Goal: Transaction & Acquisition: Purchase product/service

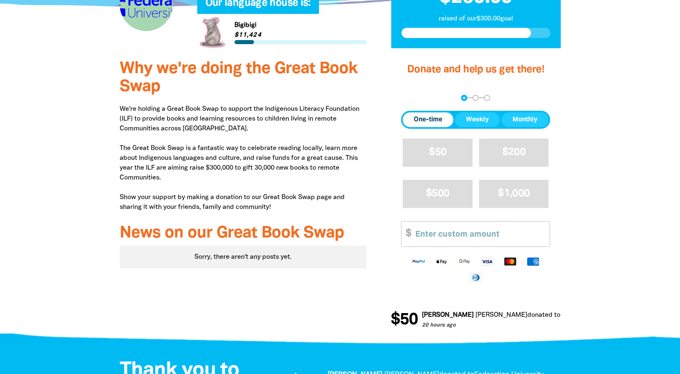
scroll to position [204, 0]
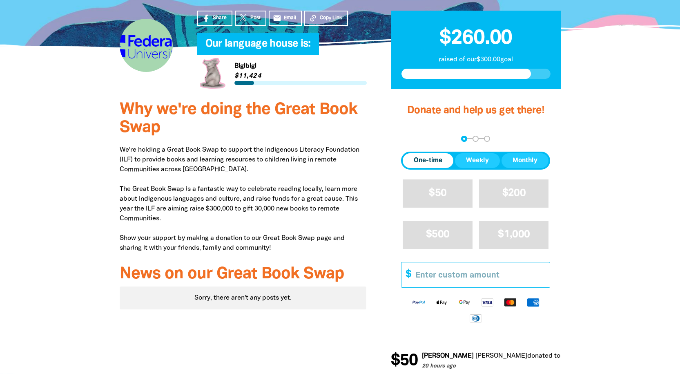
click at [452, 274] on input "Other Amount" at bounding box center [480, 274] width 140 height 25
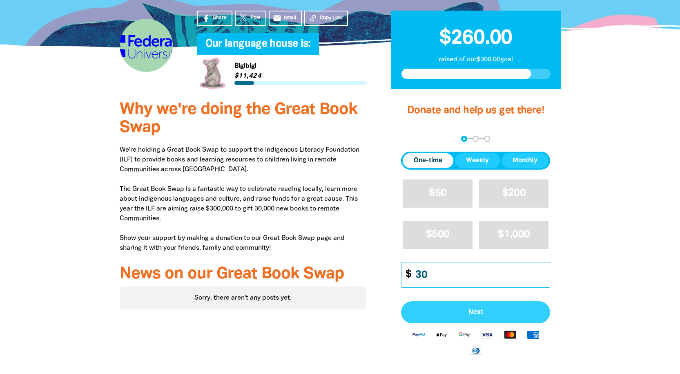
type input "30"
click at [457, 312] on span "Next" at bounding box center [475, 312] width 131 height 7
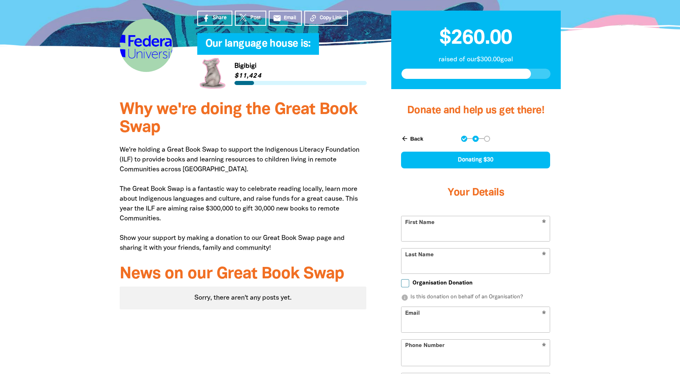
select select "AU"
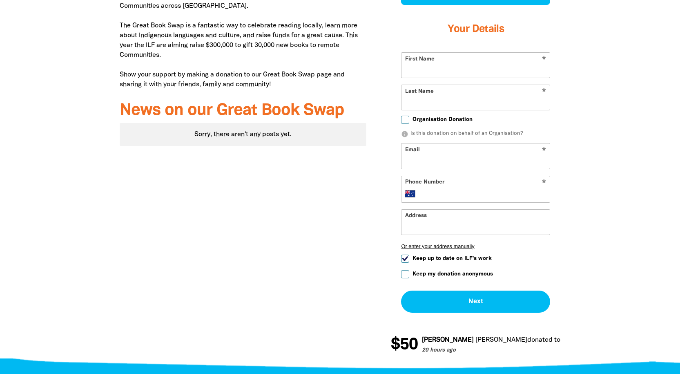
scroll to position [381, 0]
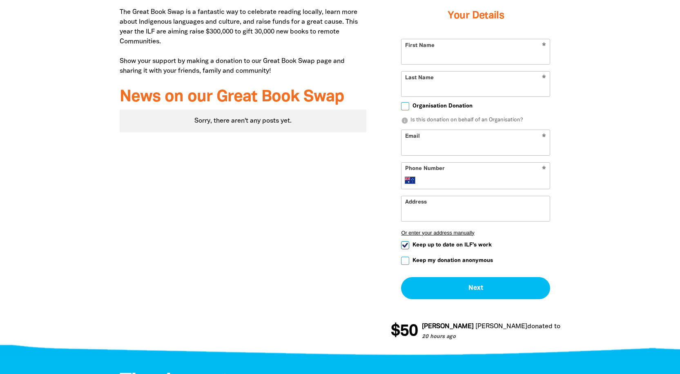
click at [408, 246] on input "Keep up to date on ILF's work" at bounding box center [405, 245] width 8 height 8
checkbox input "false"
click at [429, 57] on input "First Name" at bounding box center [476, 51] width 148 height 25
type input "[PERSON_NAME]"
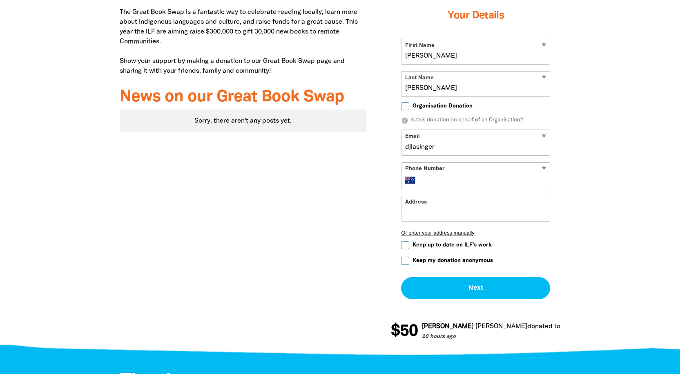
type input "djlasinger@hotmail.com"
click at [452, 178] on input "Phone Number" at bounding box center [484, 180] width 125 height 10
drag, startPoint x: 415, startPoint y: 212, endPoint x: 425, endPoint y: 212, distance: 9.8
click at [415, 212] on input "Address" at bounding box center [476, 208] width 148 height 25
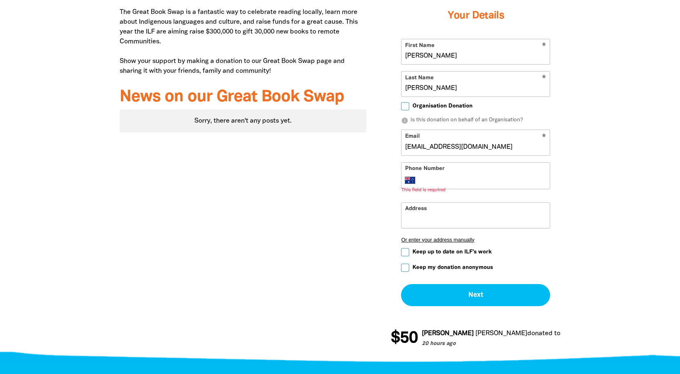
click at [436, 178] on input "Phone Number" at bounding box center [484, 180] width 125 height 10
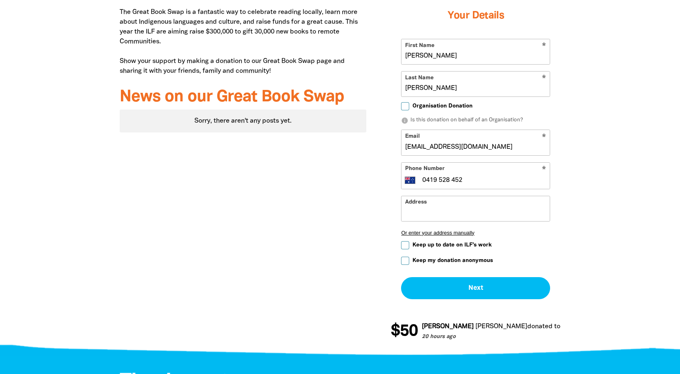
type input "0419 528 452"
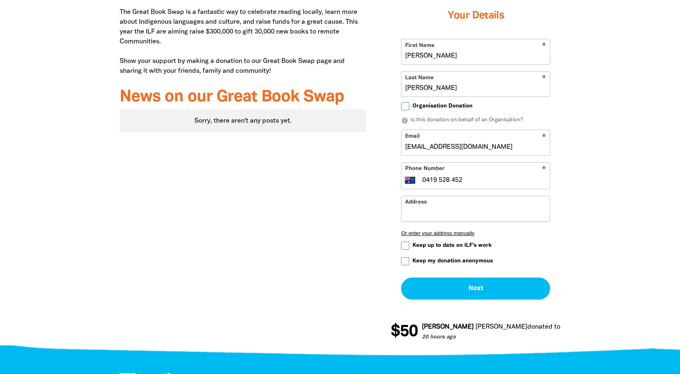
scroll to position [409, 0]
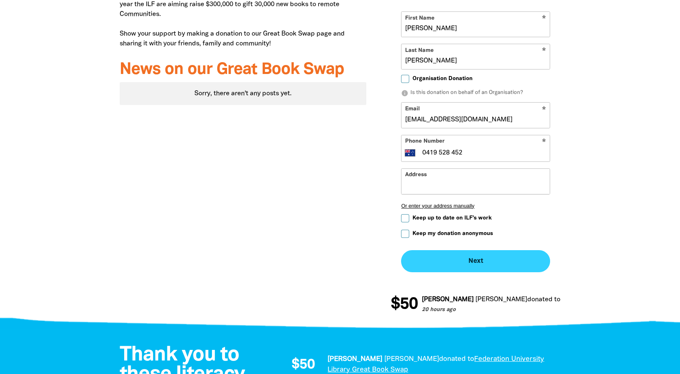
click at [457, 260] on button "Next chevron_right" at bounding box center [475, 261] width 149 height 22
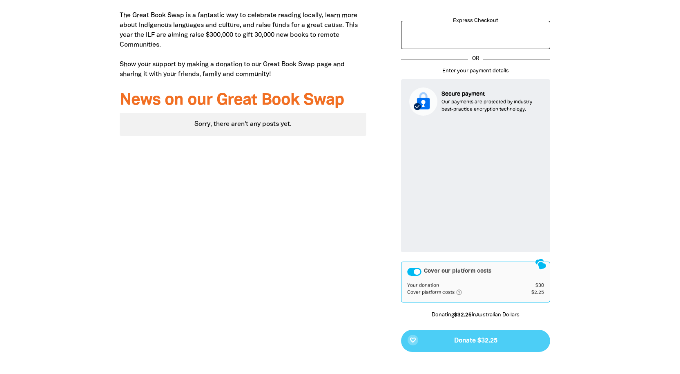
scroll to position [351, 0]
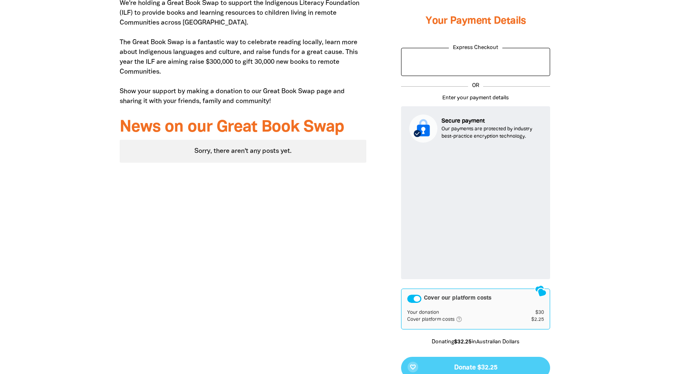
click at [608, 143] on div at bounding box center [340, 188] width 680 height 485
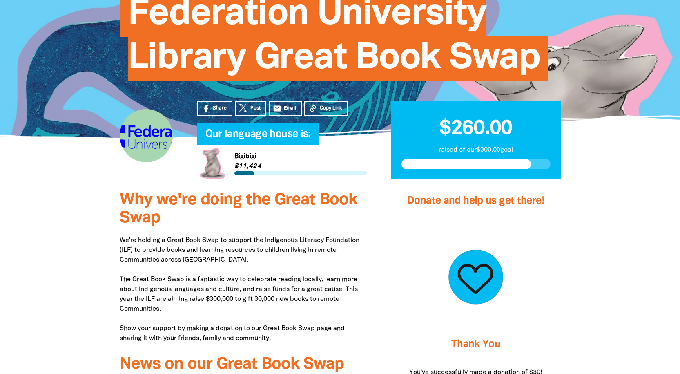
scroll to position [46, 0]
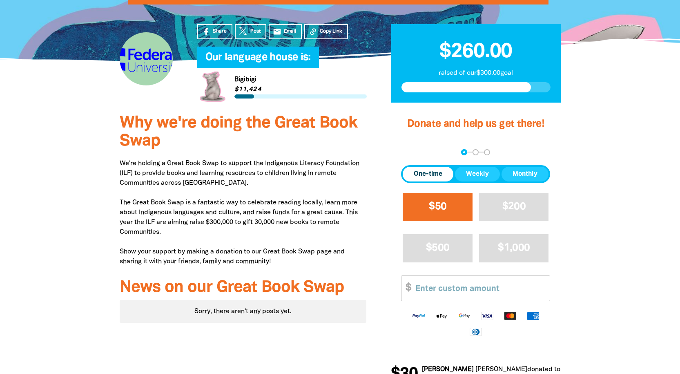
scroll to position [177, 0]
